Goal: Task Accomplishment & Management: Manage account settings

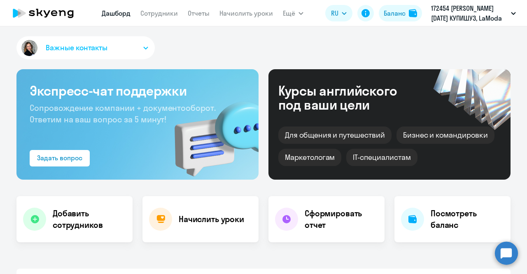
select select "30"
click at [174, 14] on link "Сотрудники" at bounding box center [158, 13] width 37 height 8
select select "30"
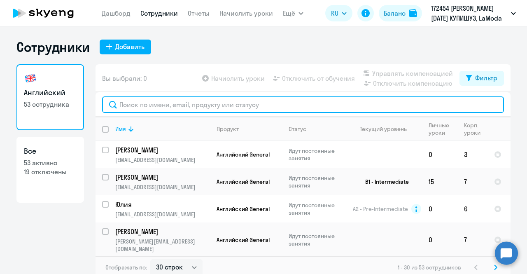
click at [189, 107] on input "text" at bounding box center [303, 104] width 402 height 16
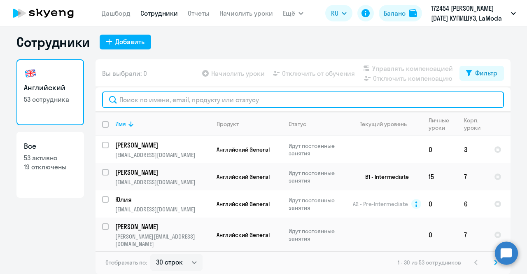
click at [221, 102] on input "text" at bounding box center [303, 99] width 402 height 16
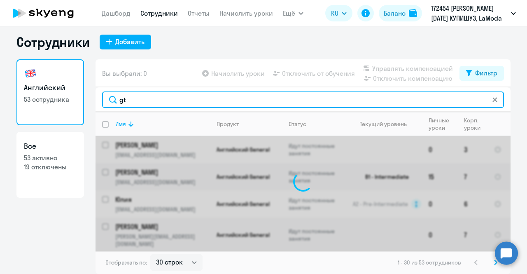
type input "g"
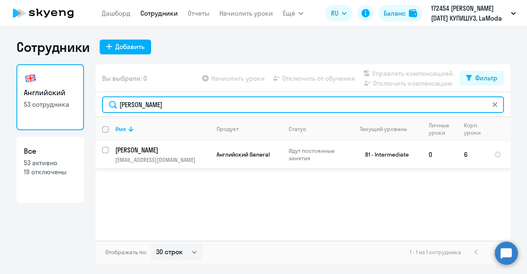
type input "[PERSON_NAME]"
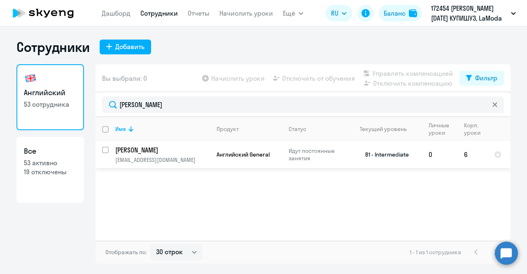
click at [189, 152] on p "[PERSON_NAME]" at bounding box center [161, 149] width 93 height 9
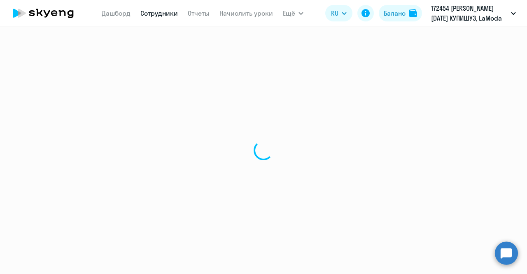
select select "english"
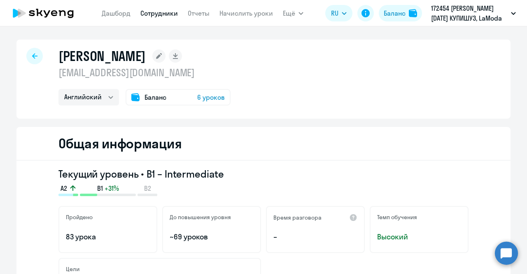
click at [37, 56] on div at bounding box center [34, 56] width 16 height 16
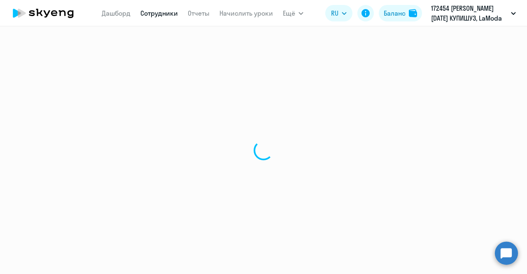
select select "30"
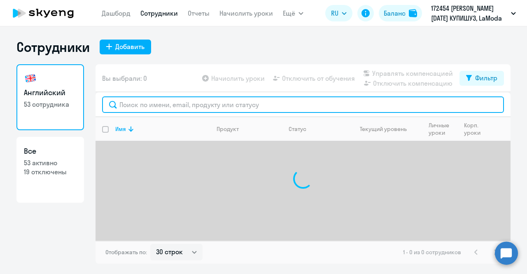
click at [198, 106] on input "text" at bounding box center [303, 104] width 402 height 16
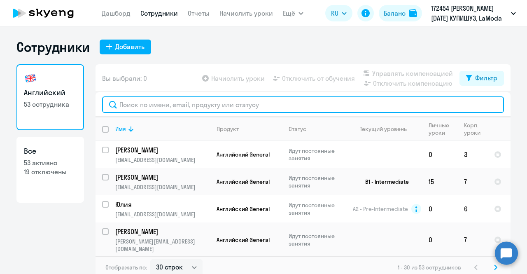
type input "[PERSON_NAME]"
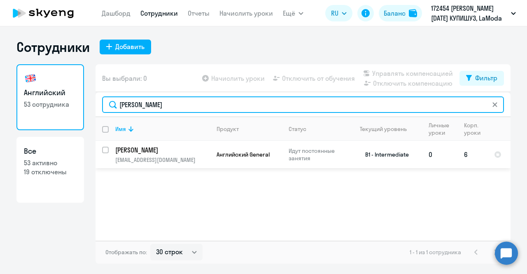
type input "[PERSON_NAME]"
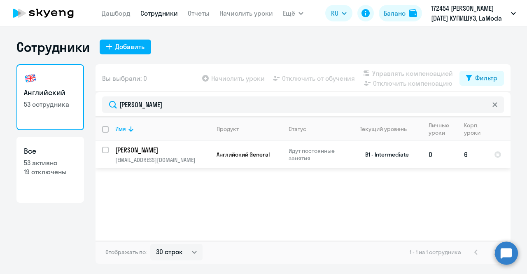
click at [108, 147] on input "select row 39155460" at bounding box center [110, 155] width 16 height 16
checkbox input "true"
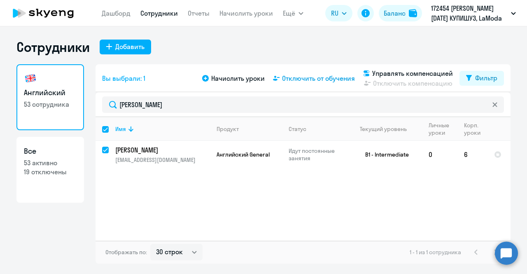
click at [295, 81] on span "Отключить от обучения" at bounding box center [318, 78] width 73 height 10
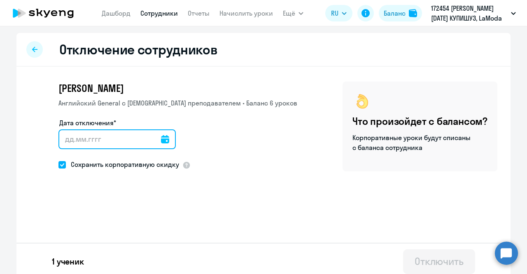
click at [77, 133] on input "Дата отключения*" at bounding box center [116, 139] width 117 height 20
click at [71, 135] on input "Дата отключения*" at bounding box center [116, 139] width 117 height 20
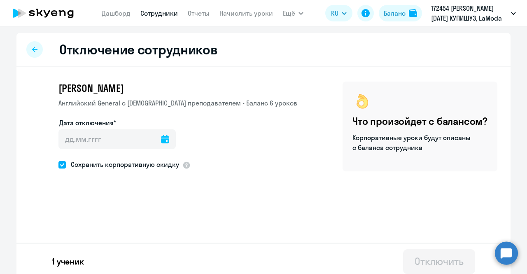
click at [161, 139] on icon at bounding box center [165, 139] width 8 height 8
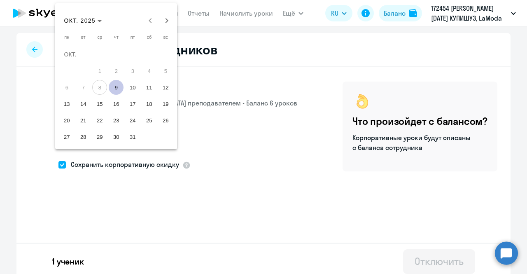
click at [71, 102] on span "13" at bounding box center [66, 103] width 15 height 15
type input "[DATE]"
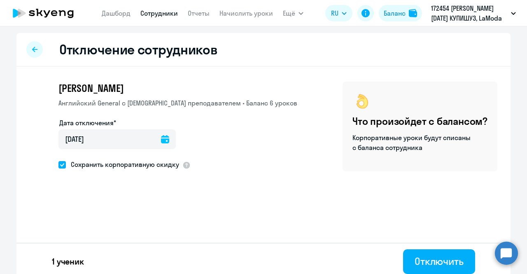
click at [216, 162] on div "Сохранить корпоративную скидку" at bounding box center [177, 165] width 239 height 12
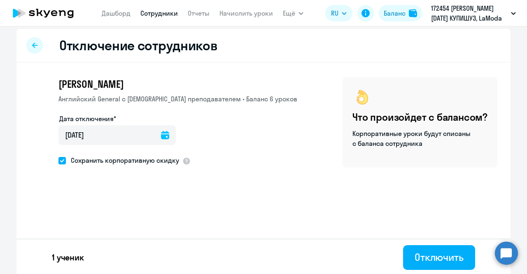
scroll to position [5, 0]
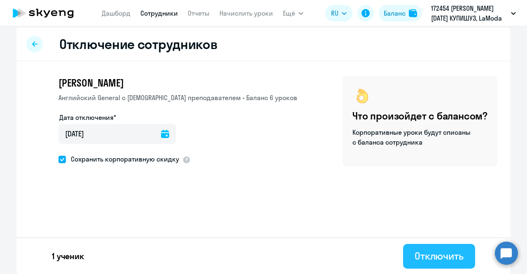
click at [421, 246] on button "Отключить" at bounding box center [439, 256] width 72 height 25
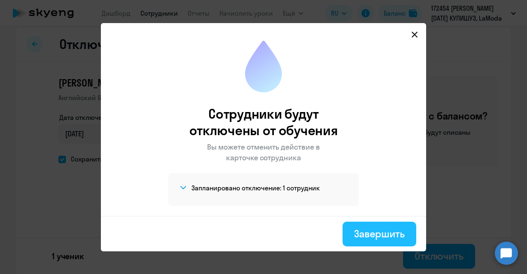
click at [376, 231] on div "Завершить" at bounding box center [379, 233] width 51 height 13
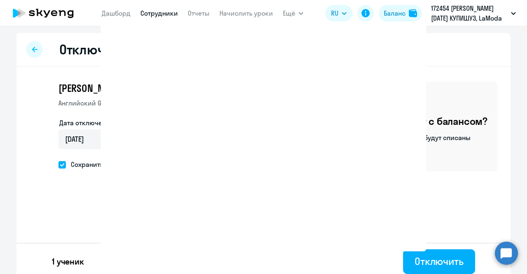
select select "30"
